Goal: Go to known website: Access a specific website the user already knows

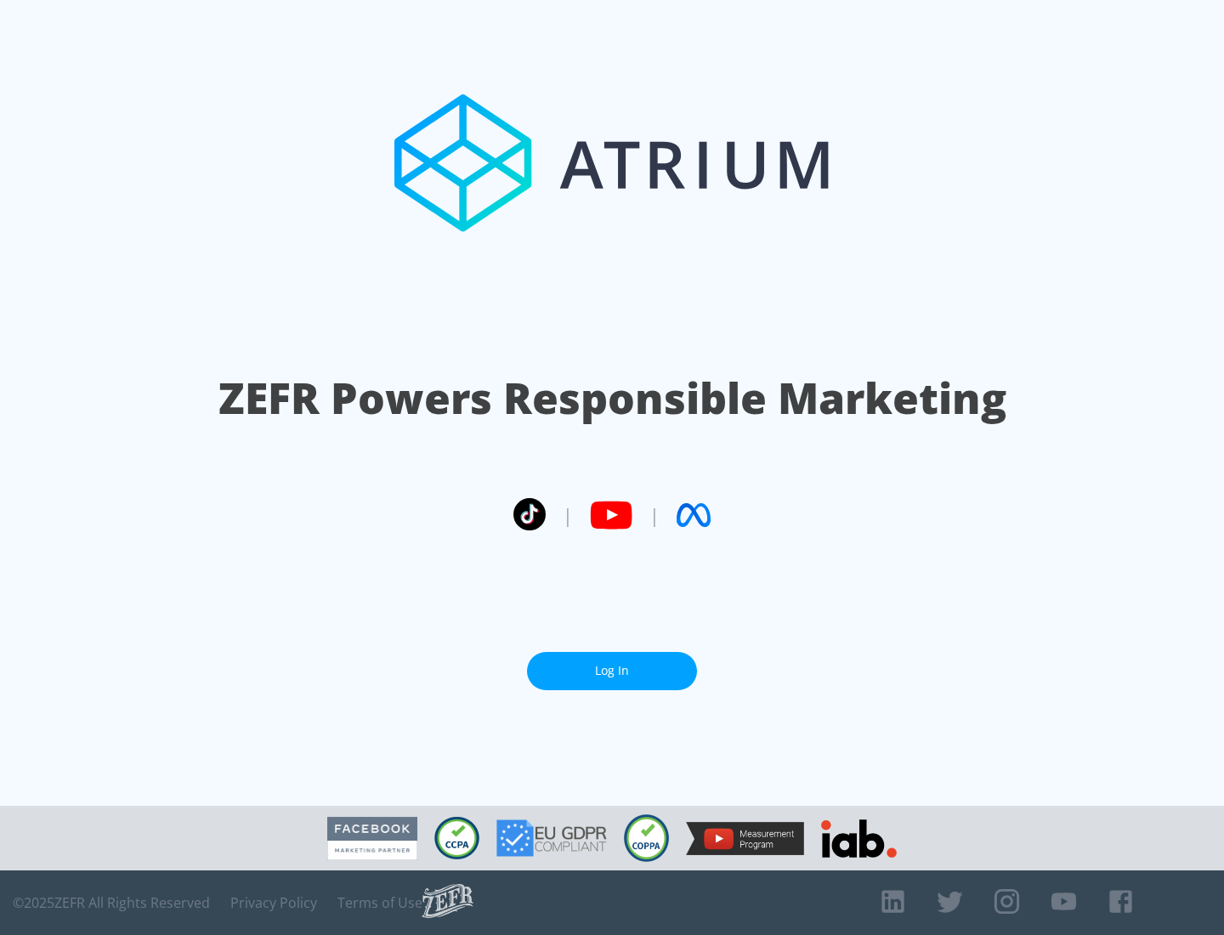
click at [612, 664] on link "Log In" at bounding box center [612, 671] width 170 height 38
